Goal: Task Accomplishment & Management: Complete application form

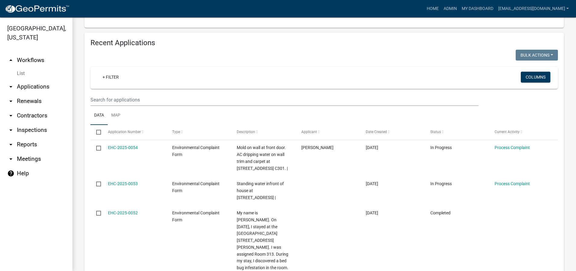
scroll to position [211, 0]
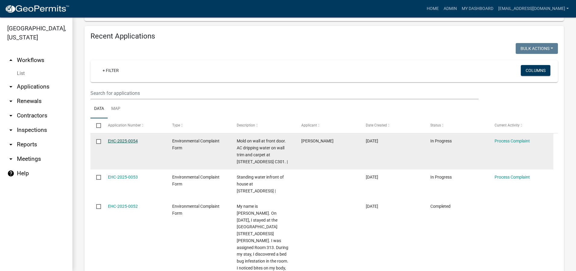
click at [120, 140] on link "EHC-2025-0054" at bounding box center [123, 141] width 30 height 5
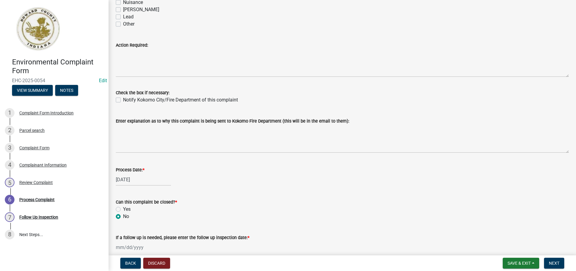
scroll to position [181, 0]
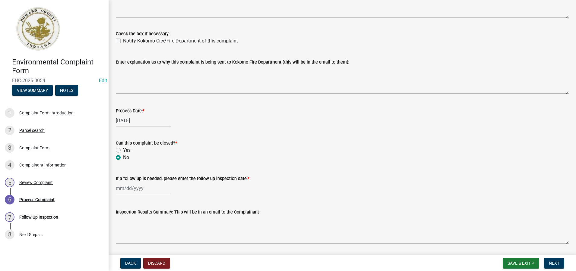
click at [123, 151] on label "Yes" at bounding box center [127, 150] width 8 height 7
click at [123, 151] on input "Yes" at bounding box center [125, 149] width 4 height 4
radio input "true"
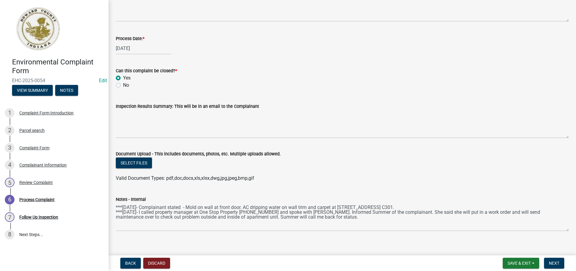
scroll to position [260, 0]
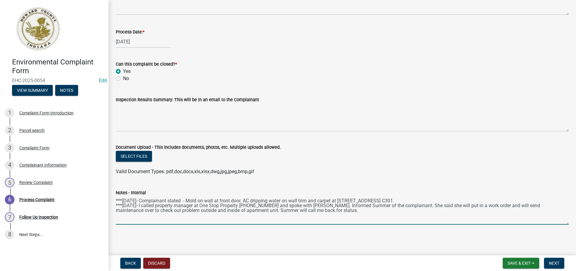
click at [118, 217] on textarea "***[DATE]- Complainant stated - Mold on wall at front door. AC dripping water o…" at bounding box center [342, 211] width 453 height 28
click at [335, 211] on textarea "***[DATE]- Complainant stated - Mold on wall at front door. AC dripping water o…" at bounding box center [342, 211] width 453 height 28
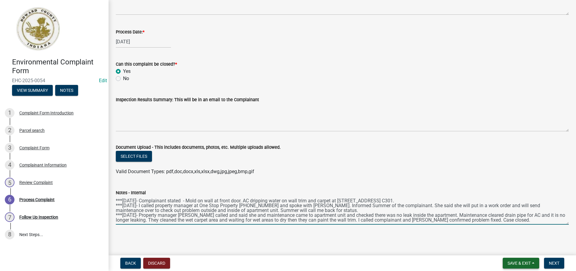
type textarea "***[DATE]- Complainant stated - Mold on wall at front door. AC dripping water o…"
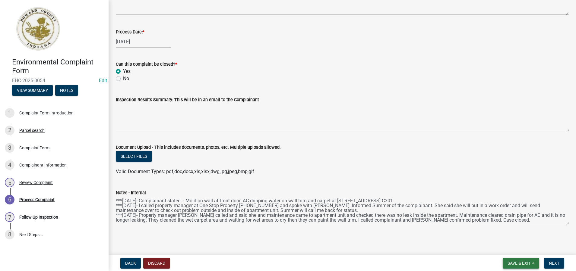
click at [518, 260] on button "Save & Exit" at bounding box center [521, 263] width 36 height 11
click at [504, 231] on button "Save" at bounding box center [515, 233] width 48 height 14
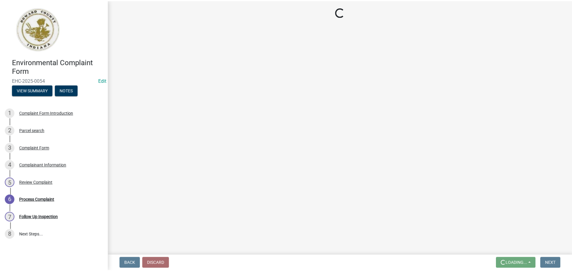
scroll to position [0, 0]
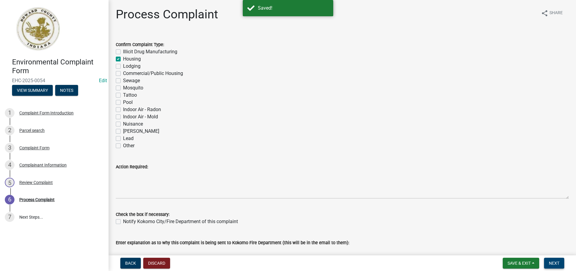
click at [553, 263] on span "Next" at bounding box center [554, 263] width 11 height 5
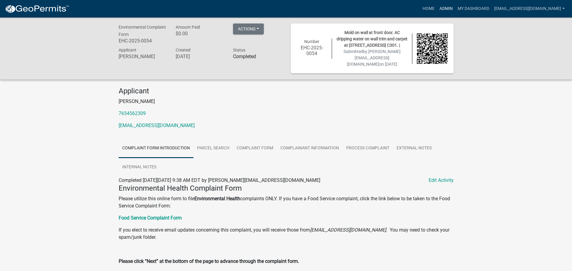
click at [438, 9] on link "Admin" at bounding box center [446, 8] width 18 height 11
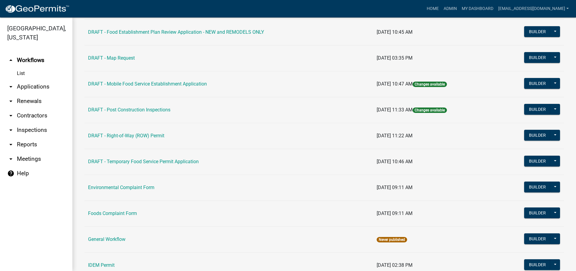
scroll to position [241, 0]
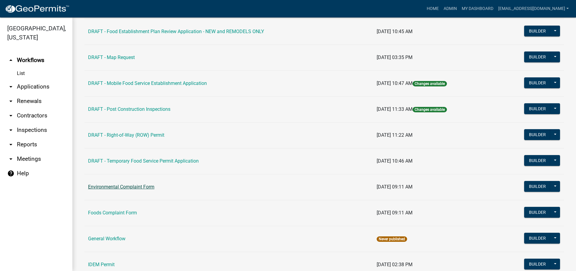
click at [136, 186] on link "Environmental Complaint Form" at bounding box center [121, 187] width 66 height 6
